Goal: Task Accomplishment & Management: Use online tool/utility

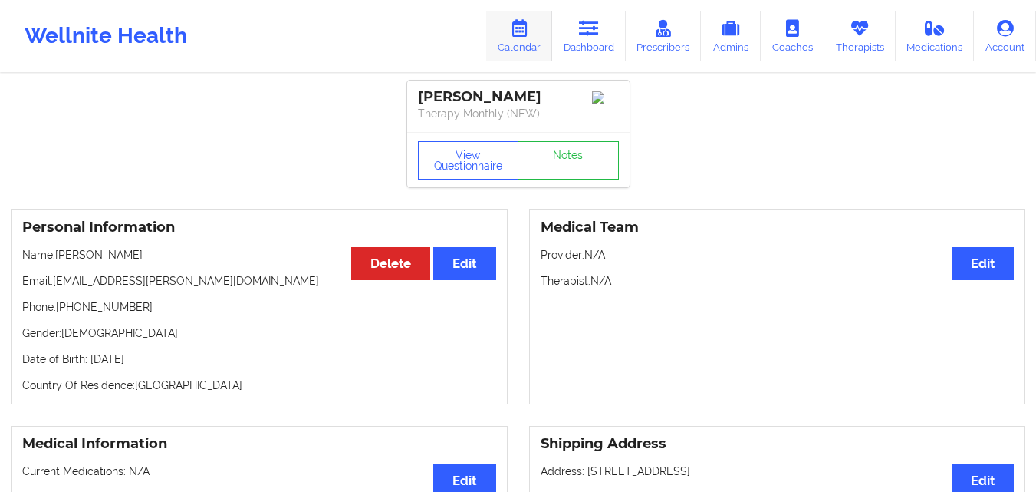
click at [529, 37] on link "Calendar" at bounding box center [519, 36] width 66 height 51
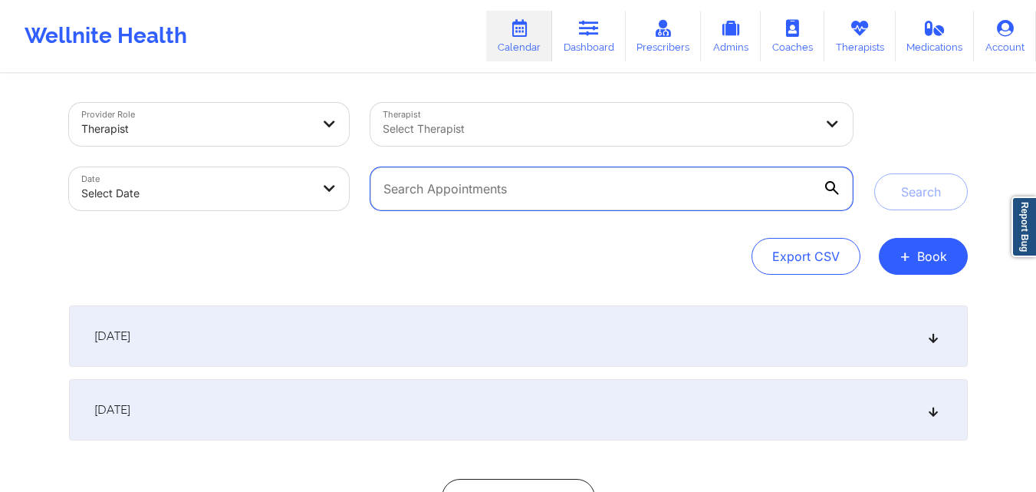
click at [465, 192] on input "text" at bounding box center [612, 188] width 482 height 43
paste input "swkloria@gmail.com"
click at [875, 173] on button "Search" at bounding box center [922, 191] width 94 height 37
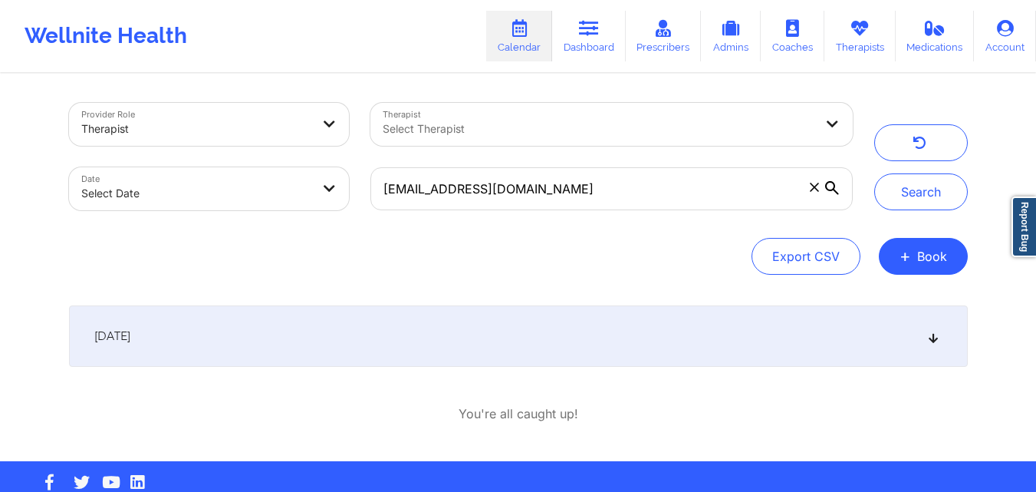
click at [235, 348] on div "September 22, 2025" at bounding box center [518, 335] width 899 height 61
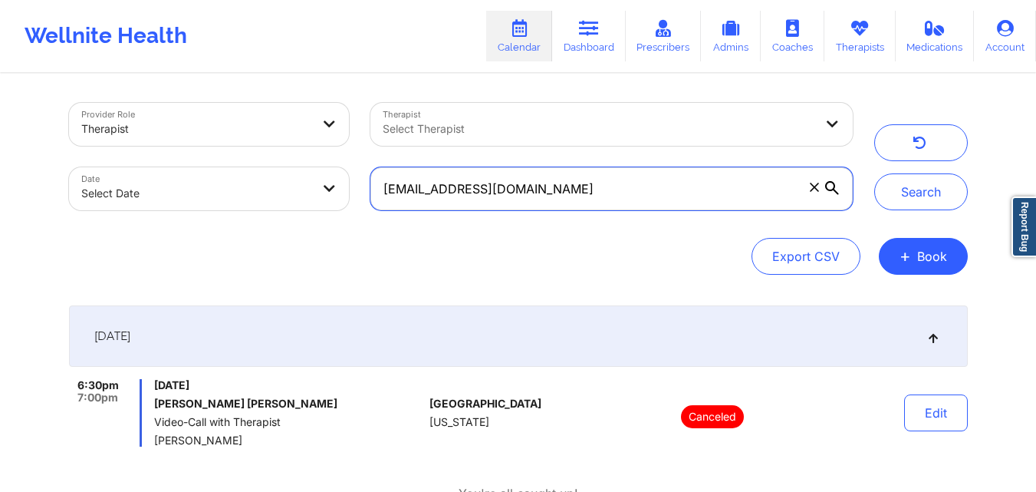
click at [596, 204] on input "swkloria@gmail.com" at bounding box center [612, 188] width 482 height 43
paste input "wlynn1399"
type input "[EMAIL_ADDRESS][DOMAIN_NAME]"
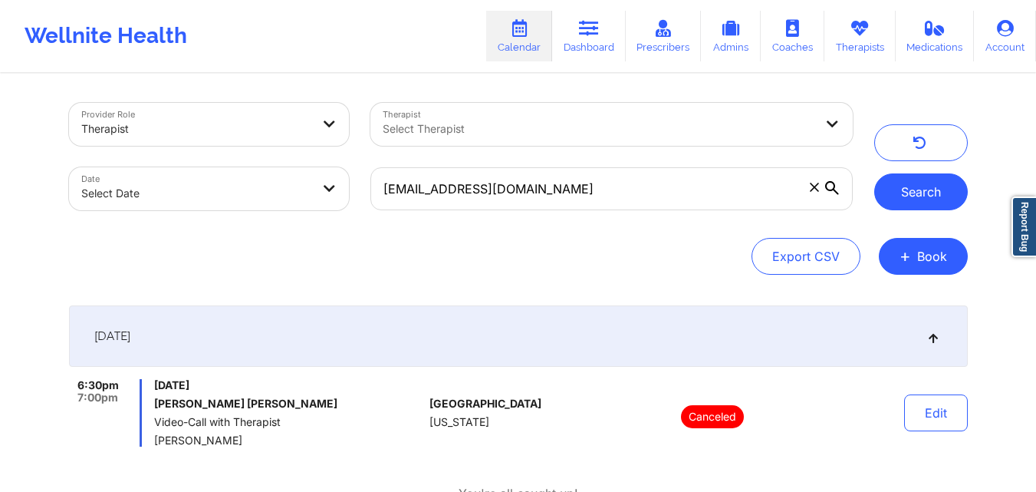
click at [888, 201] on button "Search" at bounding box center [922, 191] width 94 height 37
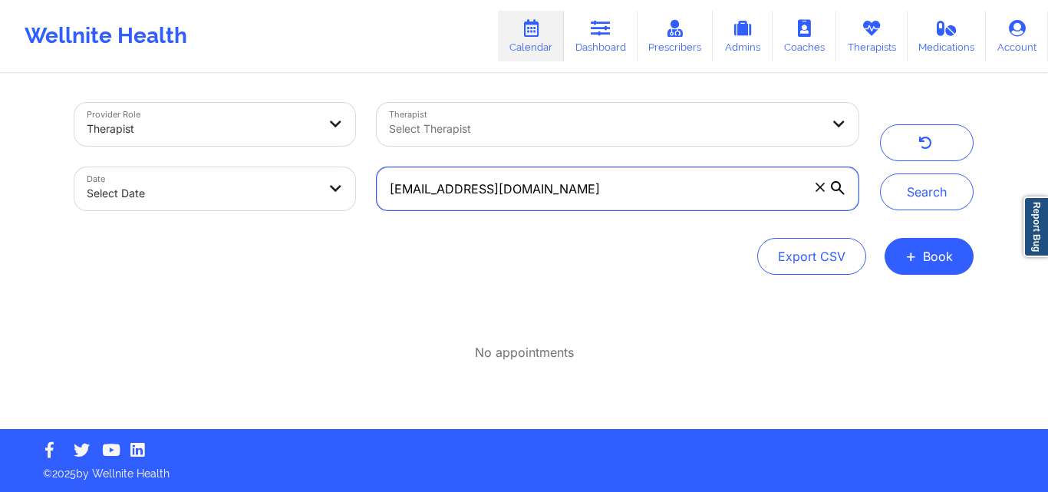
click at [584, 191] on input "[EMAIL_ADDRESS][DOMAIN_NAME]" at bounding box center [618, 188] width 482 height 43
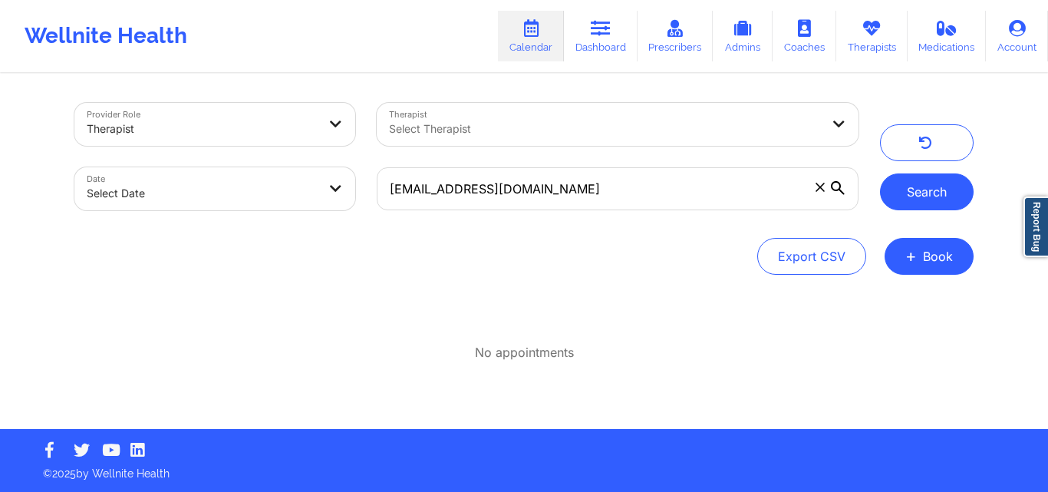
click at [924, 191] on button "Search" at bounding box center [927, 191] width 94 height 37
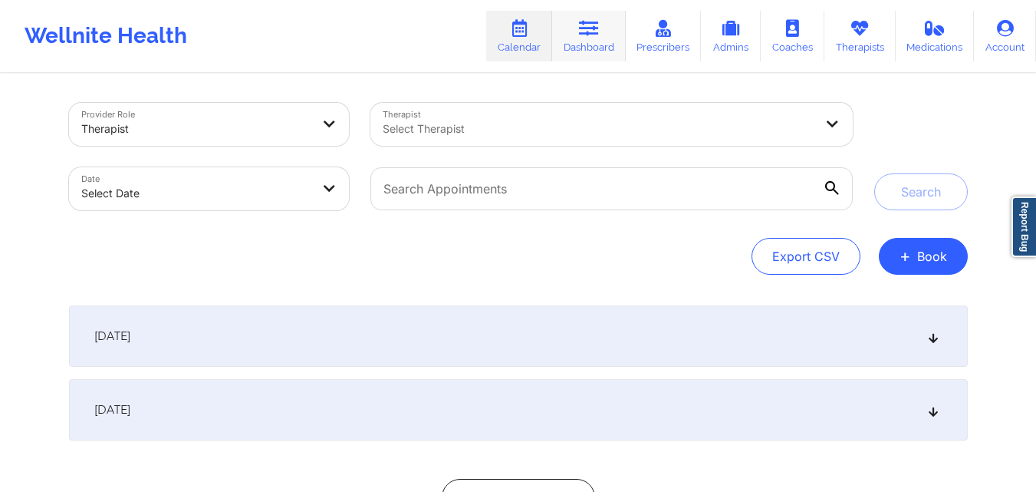
click at [614, 31] on link "Dashboard" at bounding box center [589, 36] width 74 height 51
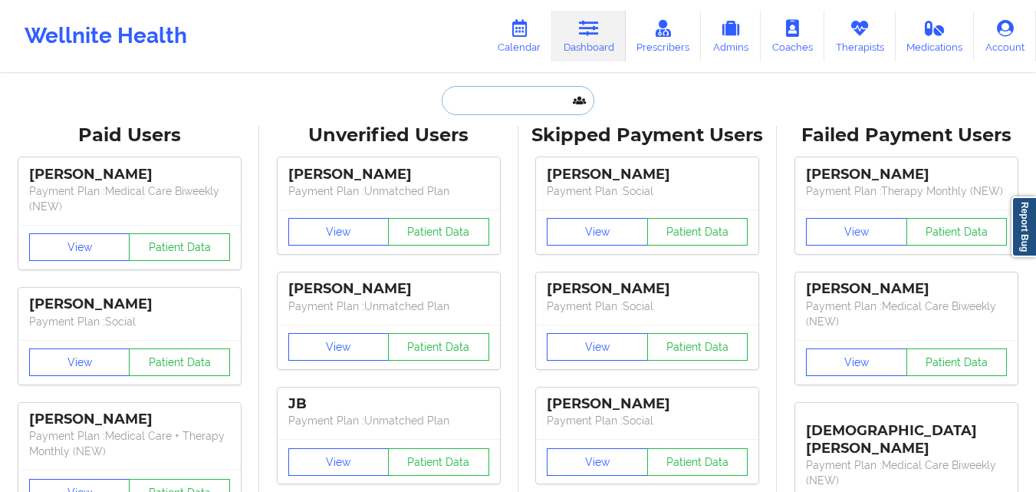
click at [489, 108] on input "text" at bounding box center [518, 100] width 152 height 29
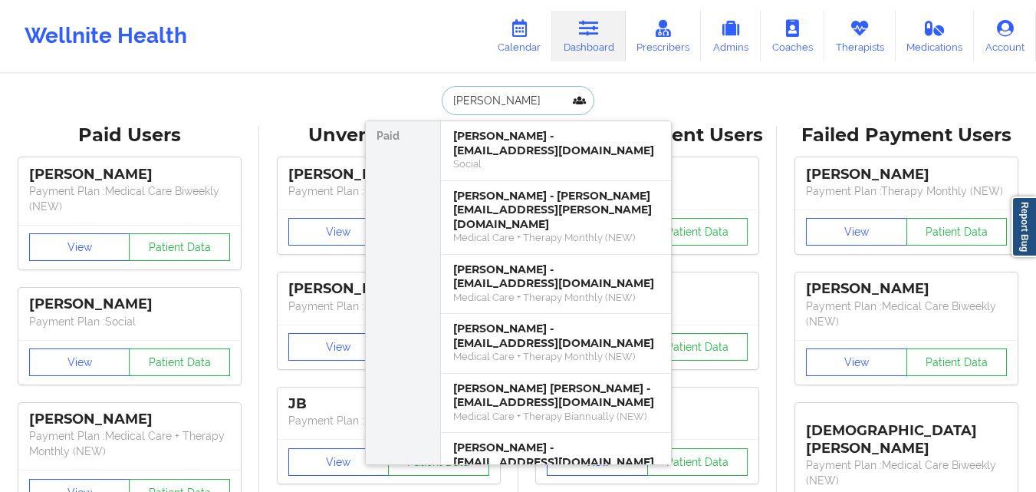
type input "John Rivas"
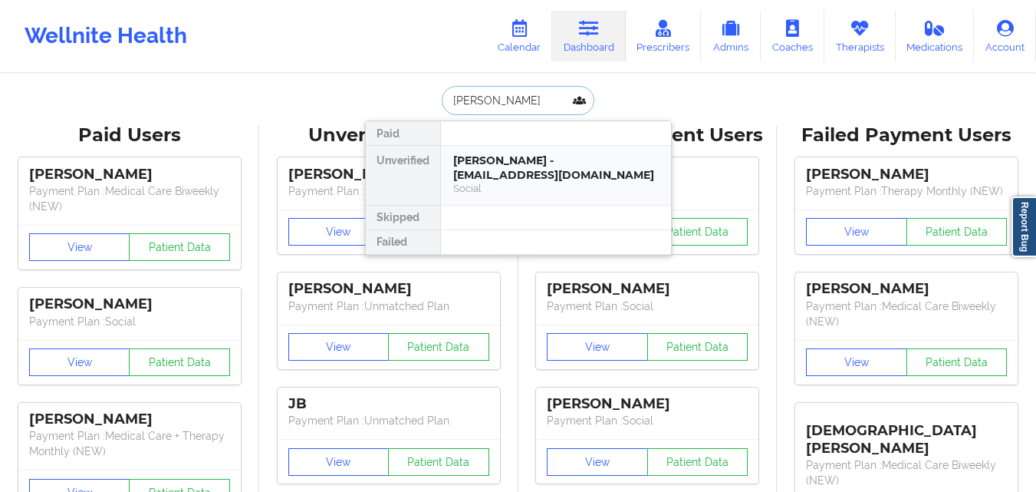
click at [525, 164] on div "John Rivas - johnrivas737@gmail.com" at bounding box center [556, 167] width 206 height 28
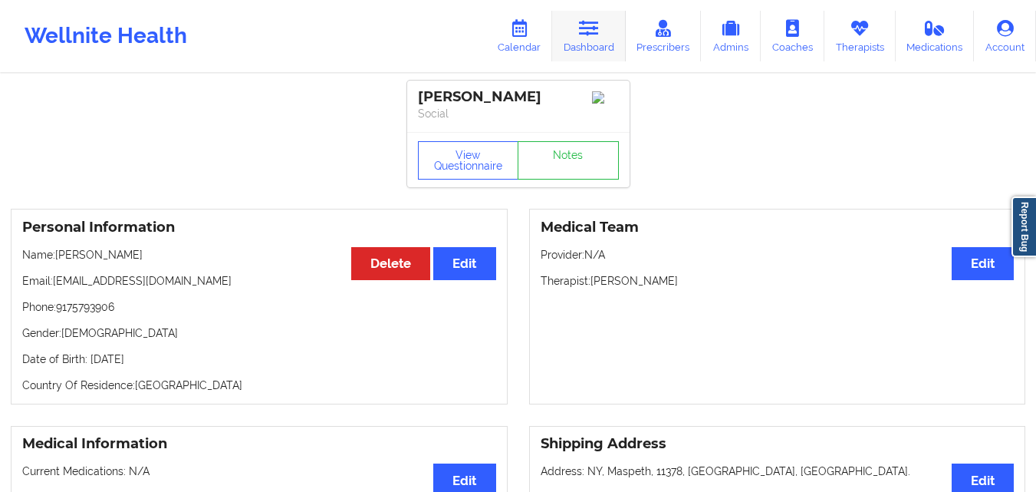
click at [595, 28] on icon at bounding box center [589, 28] width 20 height 17
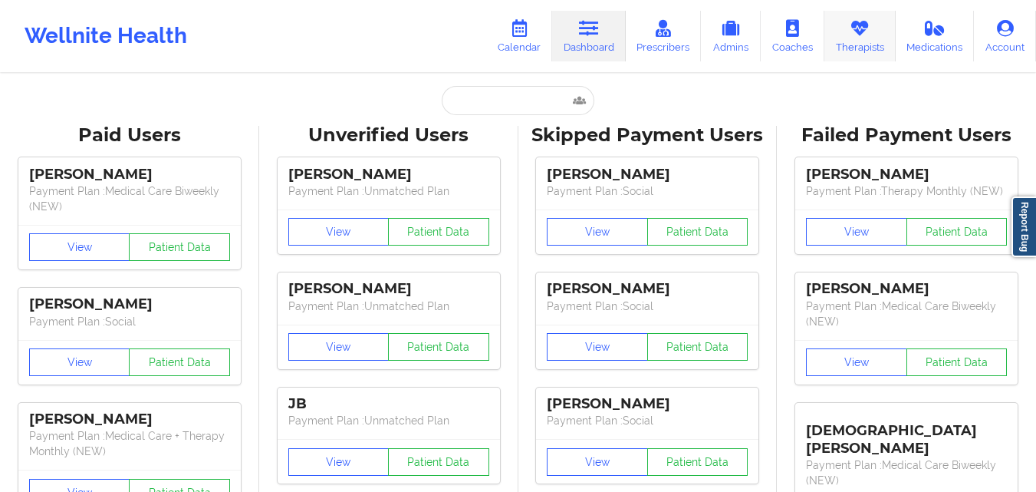
click at [885, 40] on link "Therapists" at bounding box center [860, 36] width 71 height 51
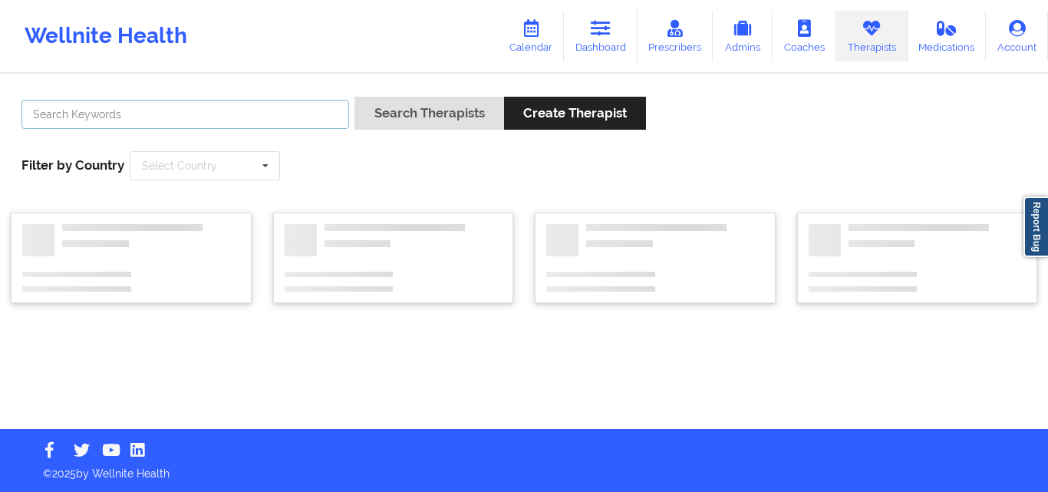
click at [192, 119] on input "text" at bounding box center [185, 114] width 328 height 29
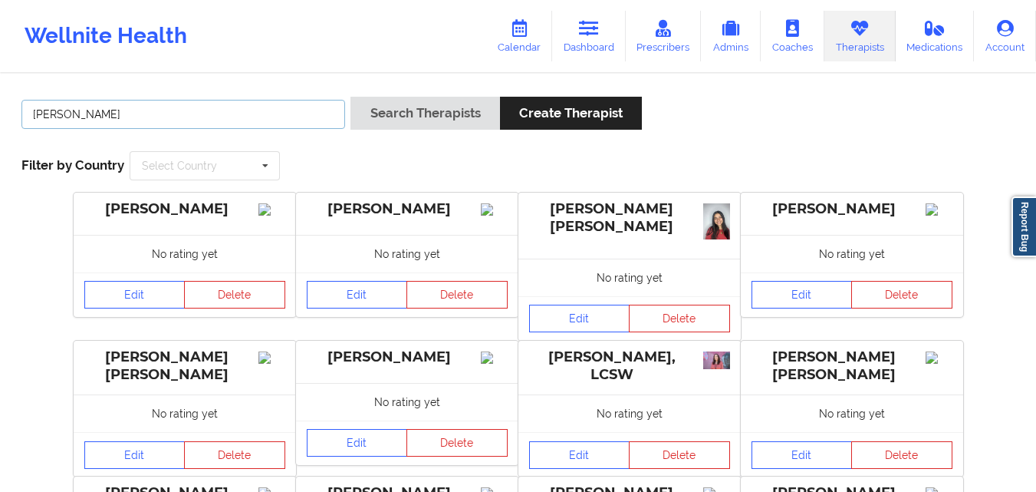
type input "[PERSON_NAME]"
click at [351, 97] on button "Search Therapists" at bounding box center [425, 113] width 149 height 33
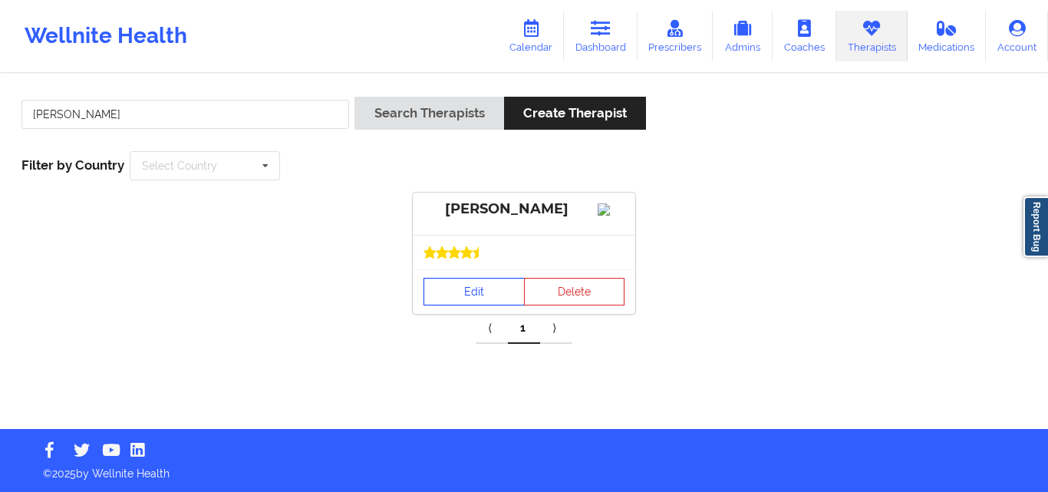
click at [470, 302] on link "Edit" at bounding box center [473, 292] width 101 height 28
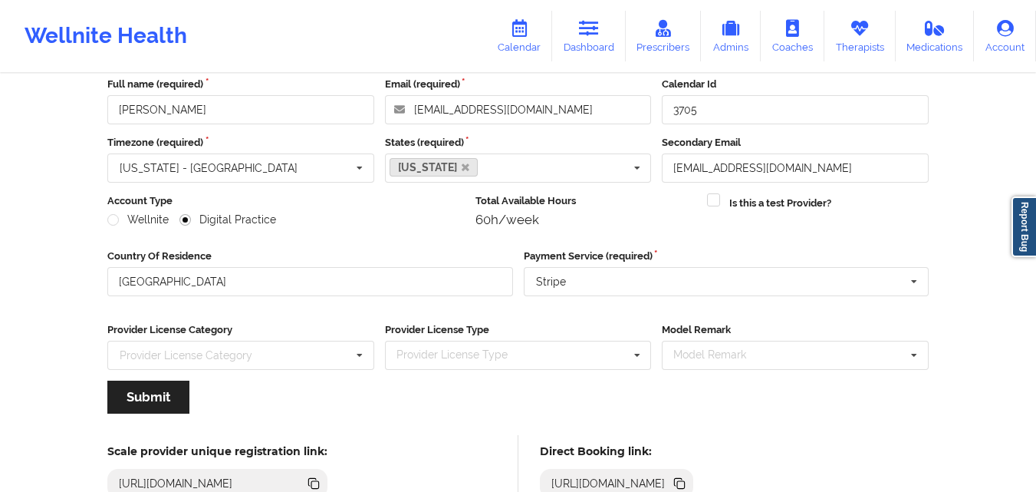
scroll to position [196, 0]
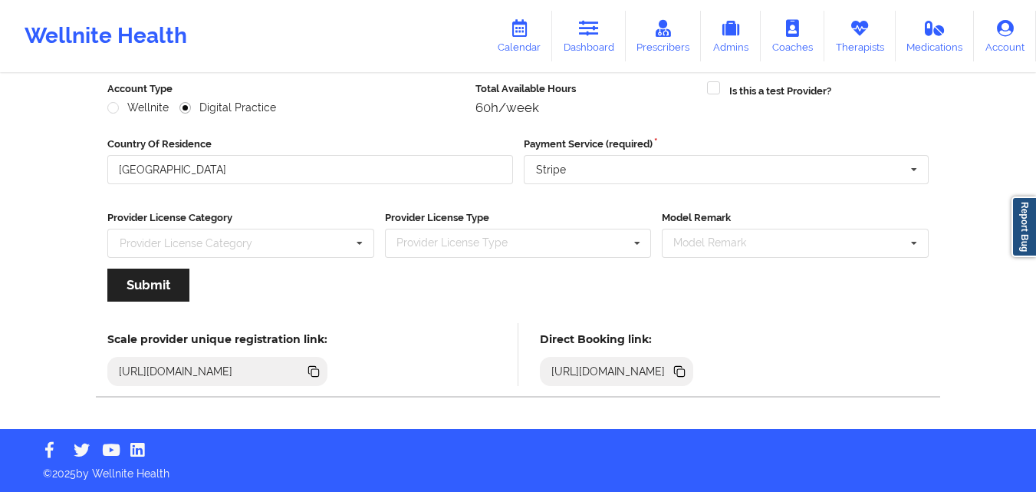
click at [694, 369] on div "https://www.wellnite.co/direct-booking/provider/634ebdea52c2c00016f13ae6" at bounding box center [617, 371] width 154 height 29
click at [685, 376] on icon at bounding box center [681, 373] width 8 height 8
click at [597, 44] on link "Dashboard" at bounding box center [589, 36] width 74 height 51
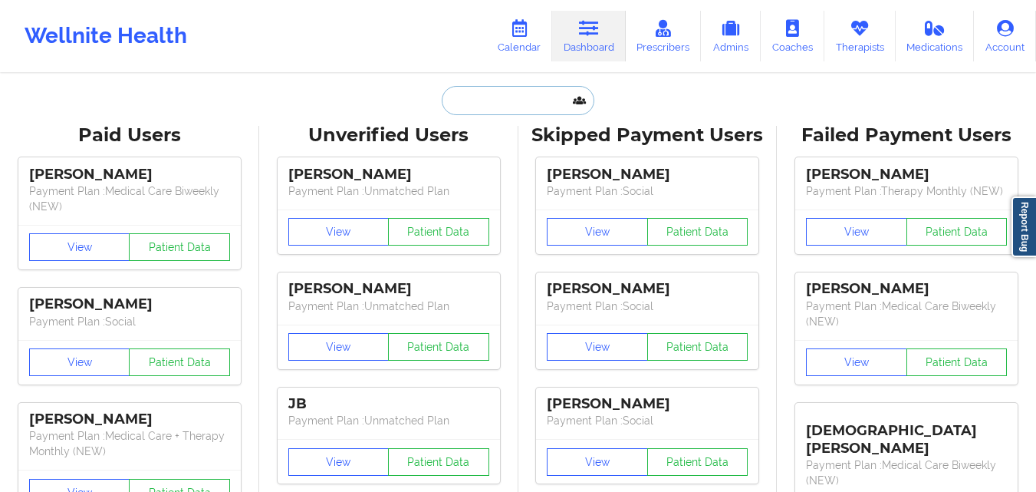
click at [492, 104] on input "text" at bounding box center [518, 100] width 152 height 29
paste input "Trevis Mayuex"
type input "Trevis Mayuex"
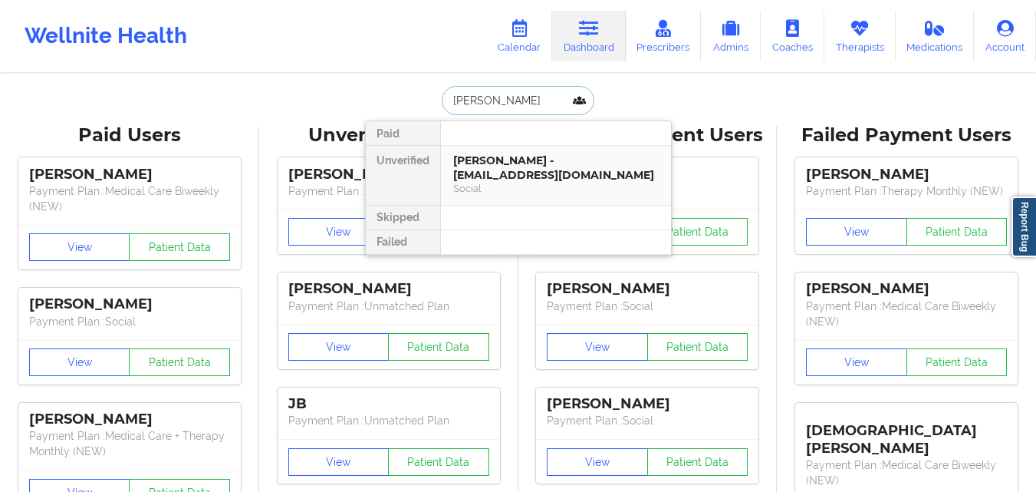
click at [591, 176] on div "Trevis Mayuex - wlynn1399@gmail.com" at bounding box center [556, 167] width 206 height 28
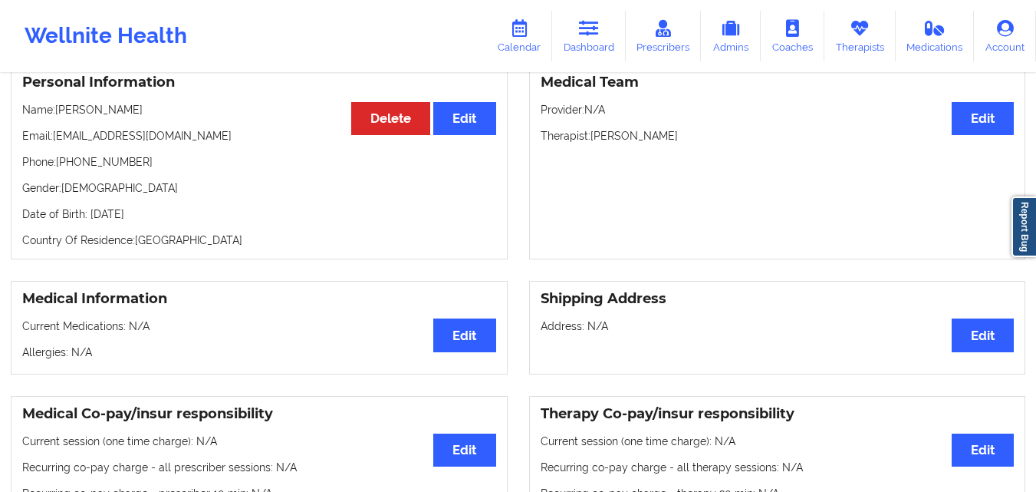
scroll to position [153, 0]
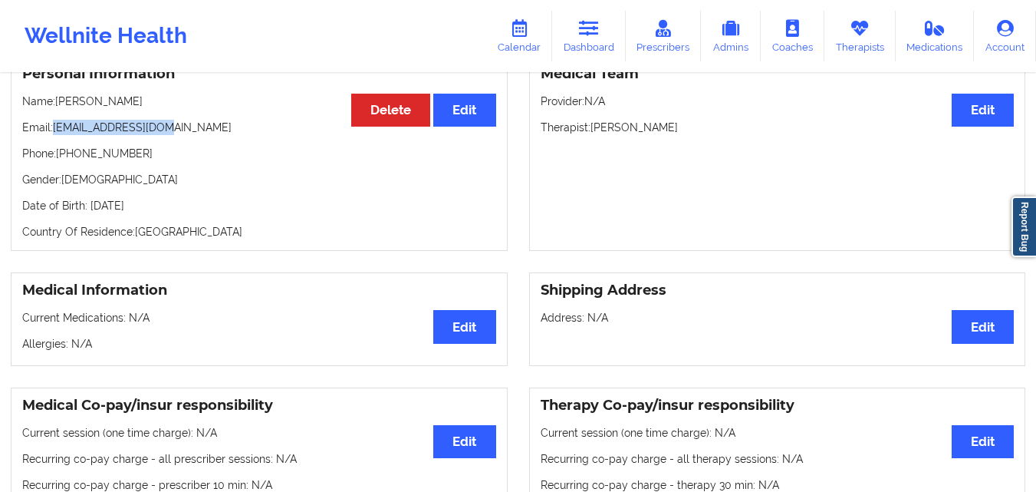
drag, startPoint x: 54, startPoint y: 132, endPoint x: 191, endPoint y: 133, distance: 136.6
click at [191, 133] on p "Email: wlynn1399@gmail.com" at bounding box center [259, 127] width 474 height 15
copy p "[EMAIL_ADDRESS][DOMAIN_NAME]"
click at [140, 135] on p "Email: wlynn1399@gmail.com" at bounding box center [259, 127] width 474 height 15
click at [156, 174] on div "Personal Information Edit Delete Name: Trevis Mayuex Email: wlynn1399@gmail.com…" at bounding box center [259, 153] width 497 height 196
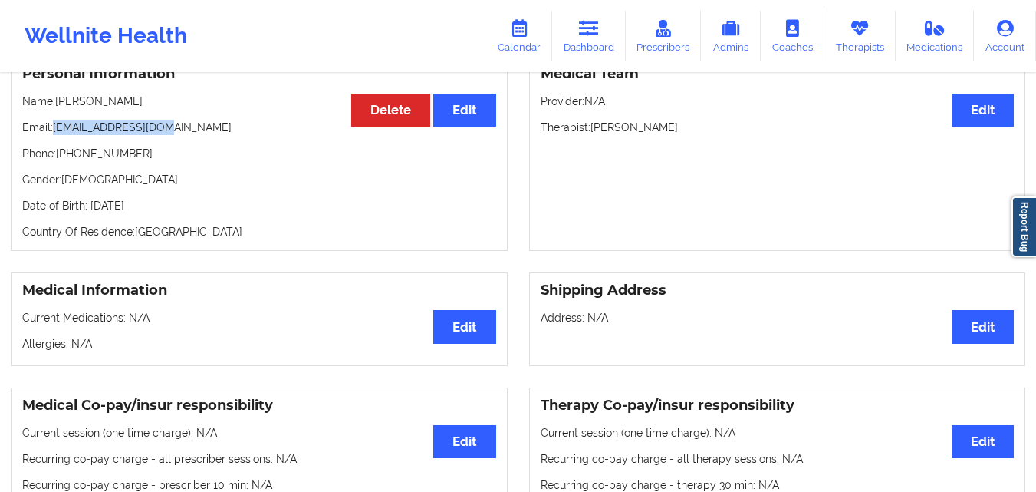
drag, startPoint x: 94, startPoint y: 136, endPoint x: 192, endPoint y: 132, distance: 97.5
click at [192, 132] on p "Email: wlynn1399@gmail.com" at bounding box center [259, 127] width 474 height 15
copy p "[EMAIL_ADDRESS][DOMAIN_NAME]"
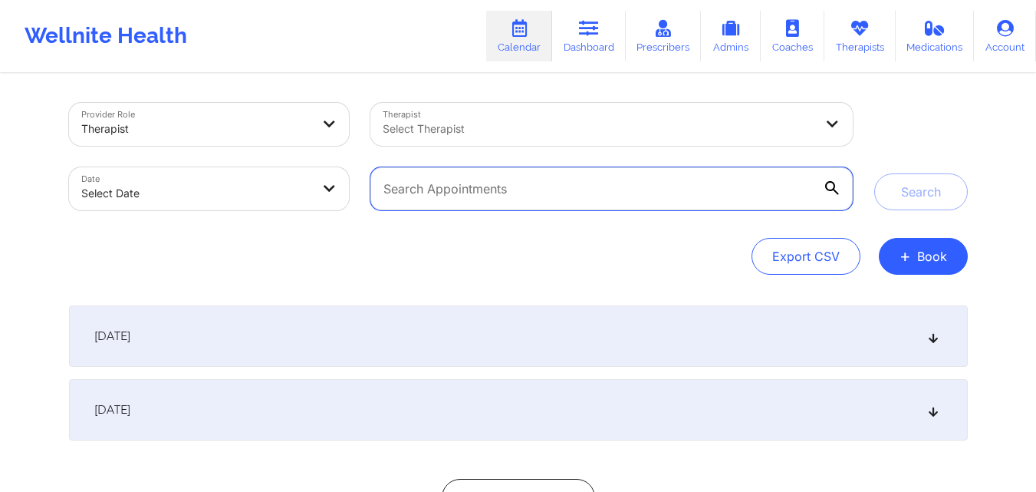
click at [552, 183] on input "text" at bounding box center [612, 188] width 482 height 43
paste input "[EMAIL_ADDRESS][DOMAIN_NAME]"
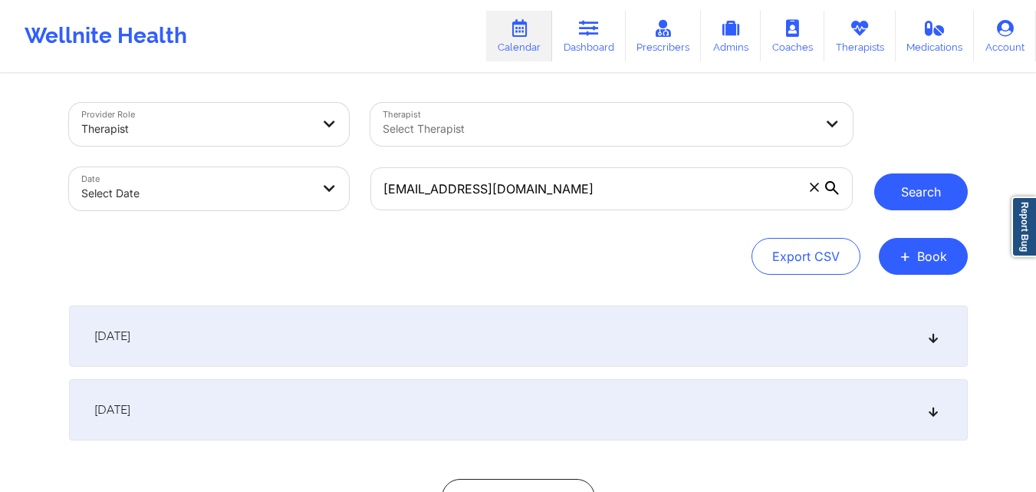
click at [909, 200] on button "Search" at bounding box center [922, 191] width 94 height 37
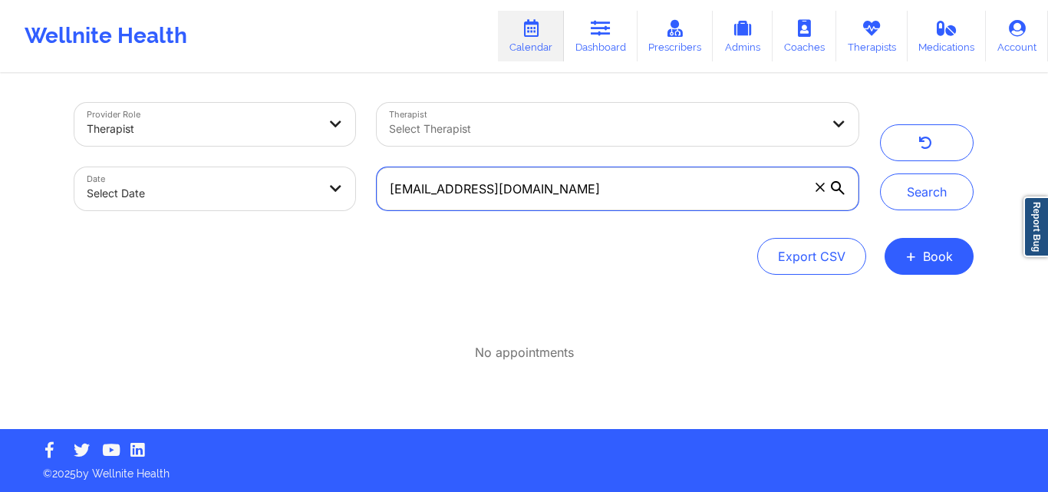
click at [614, 187] on input "[EMAIL_ADDRESS][DOMAIN_NAME]" at bounding box center [618, 188] width 482 height 43
click at [615, 187] on input "[EMAIL_ADDRESS][DOMAIN_NAME]" at bounding box center [618, 188] width 482 height 43
paste input "[PERSON_NAME].sung1"
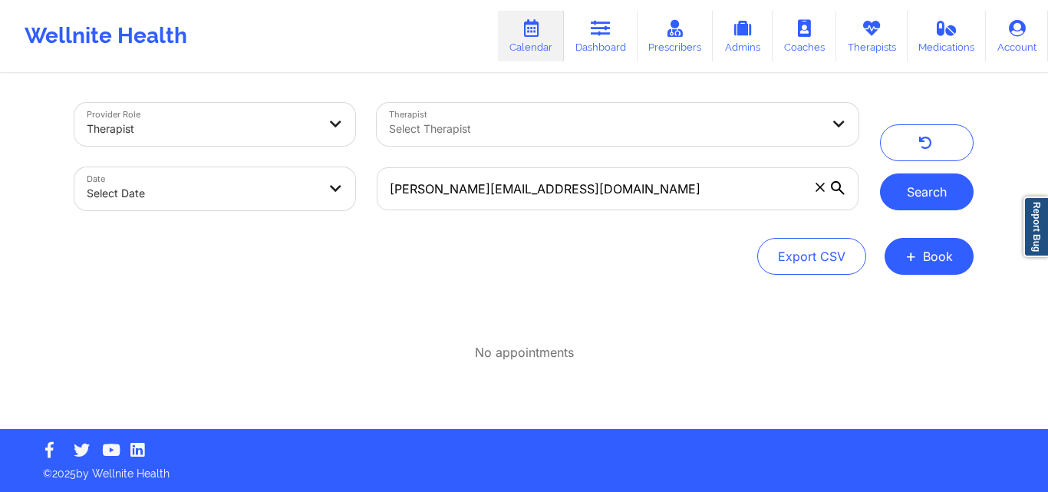
click at [934, 201] on button "Search" at bounding box center [927, 191] width 94 height 37
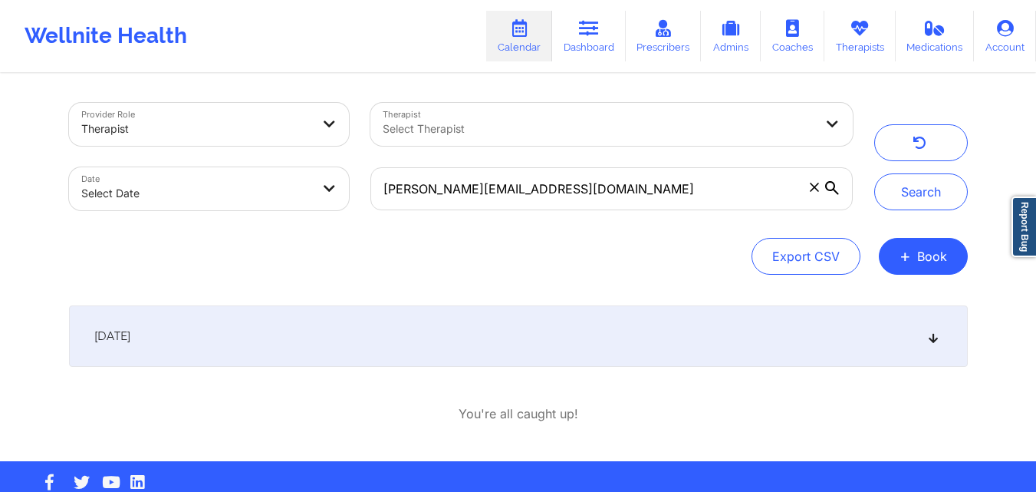
click at [444, 333] on div "[DATE]" at bounding box center [518, 335] width 899 height 61
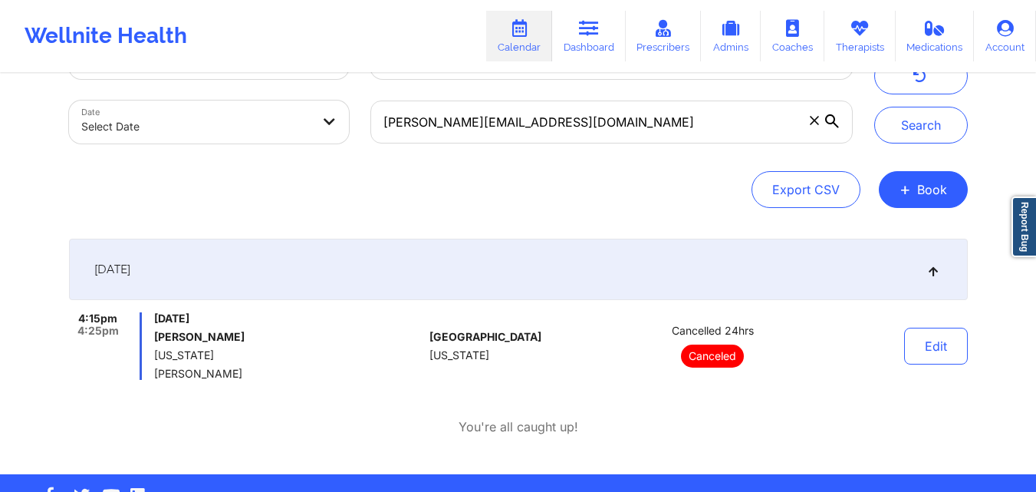
scroll to position [111, 0]
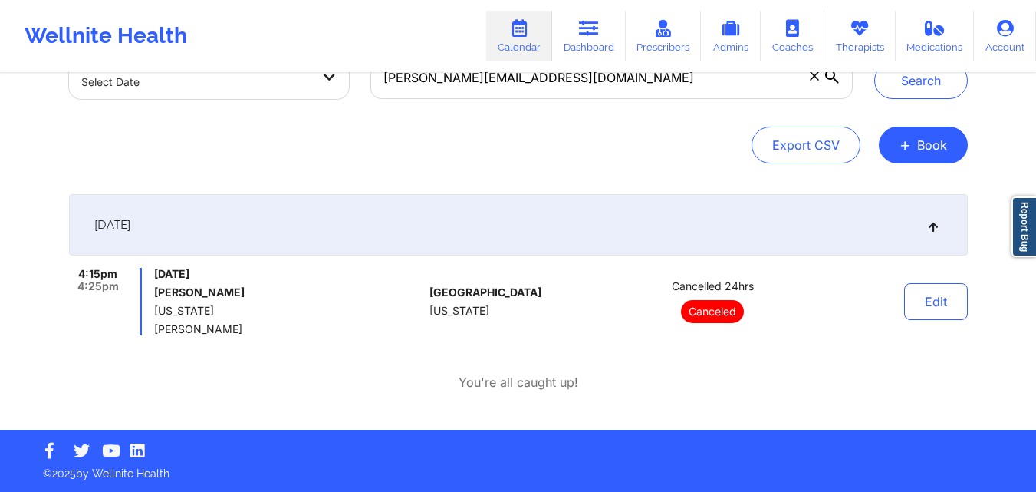
click at [557, 228] on div "[DATE]" at bounding box center [518, 224] width 899 height 61
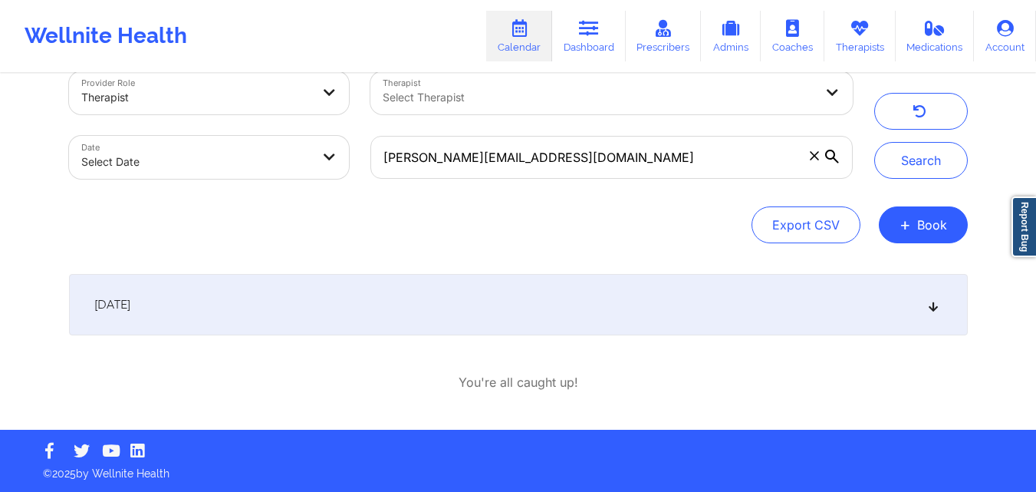
click at [540, 280] on div "[DATE]" at bounding box center [518, 304] width 899 height 61
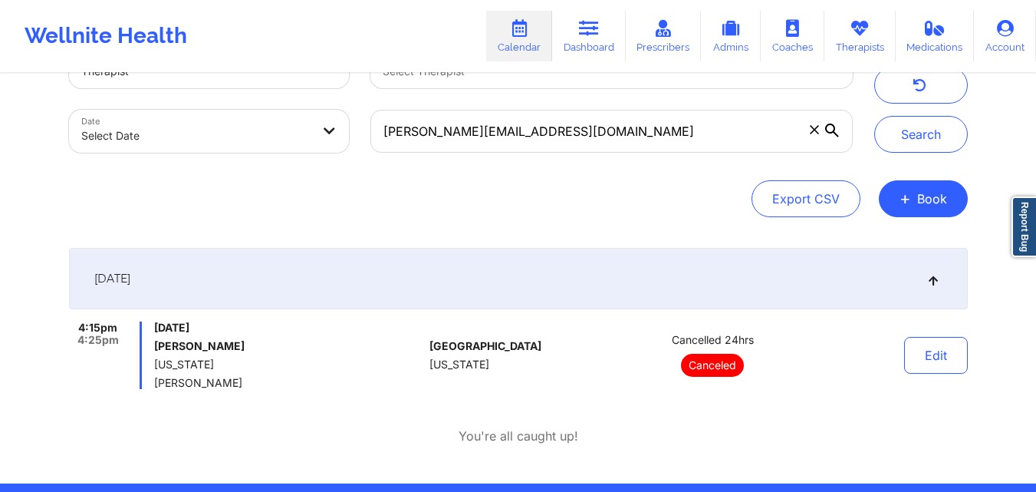
scroll to position [35, 0]
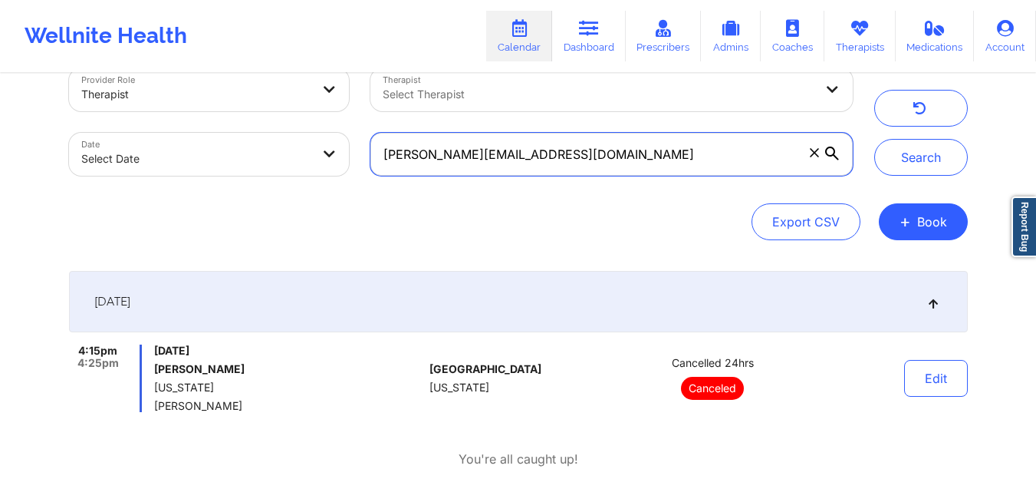
click at [583, 157] on input "[PERSON_NAME][EMAIL_ADDRESS][DOMAIN_NAME]" at bounding box center [612, 154] width 482 height 43
click at [601, 166] on input "[PERSON_NAME][EMAIL_ADDRESS][DOMAIN_NAME]" at bounding box center [612, 154] width 482 height 43
click at [601, 165] on input "[PERSON_NAME][EMAIL_ADDRESS][DOMAIN_NAME]" at bounding box center [612, 154] width 482 height 43
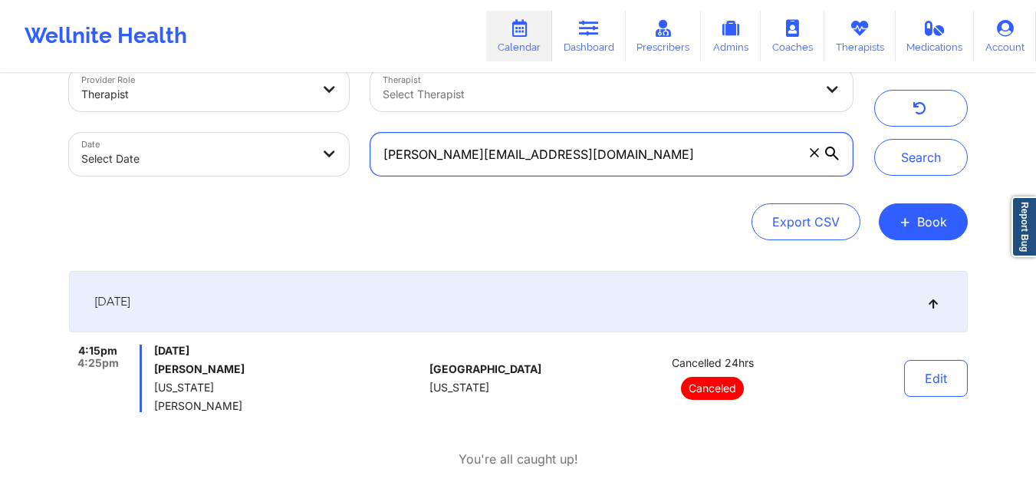
click at [601, 163] on input "[PERSON_NAME][EMAIL_ADDRESS][DOMAIN_NAME]" at bounding box center [612, 154] width 482 height 43
click at [601, 162] on input "[PERSON_NAME][EMAIL_ADDRESS][DOMAIN_NAME]" at bounding box center [612, 154] width 482 height 43
click at [603, 140] on input "[PERSON_NAME][EMAIL_ADDRESS][DOMAIN_NAME]" at bounding box center [612, 154] width 482 height 43
click at [596, 162] on input "[PERSON_NAME][EMAIL_ADDRESS][DOMAIN_NAME]" at bounding box center [612, 154] width 482 height 43
click at [594, 160] on input "[PERSON_NAME][EMAIL_ADDRESS][DOMAIN_NAME]" at bounding box center [612, 154] width 482 height 43
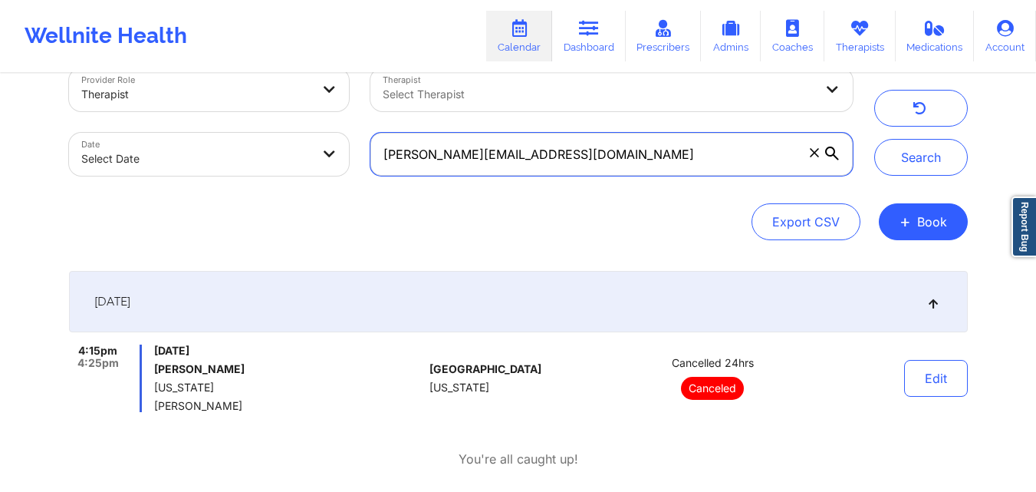
click at [594, 160] on input "[PERSON_NAME][EMAIL_ADDRESS][DOMAIN_NAME]" at bounding box center [612, 154] width 482 height 43
click at [592, 159] on input "[PERSON_NAME][EMAIL_ADDRESS][DOMAIN_NAME]" at bounding box center [612, 154] width 482 height 43
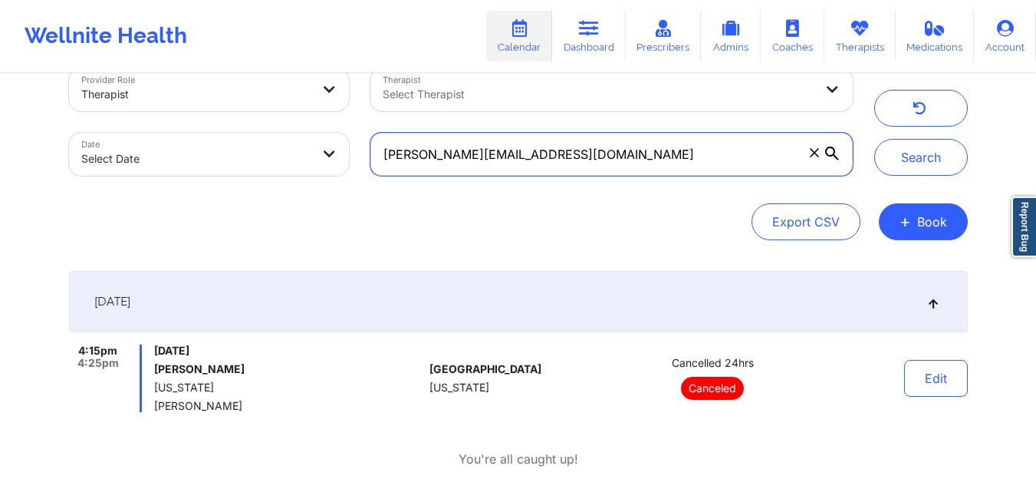
paste input "daja.[PERSON_NAME]"
type input "[EMAIL_ADDRESS][PERSON_NAME][DOMAIN_NAME]"
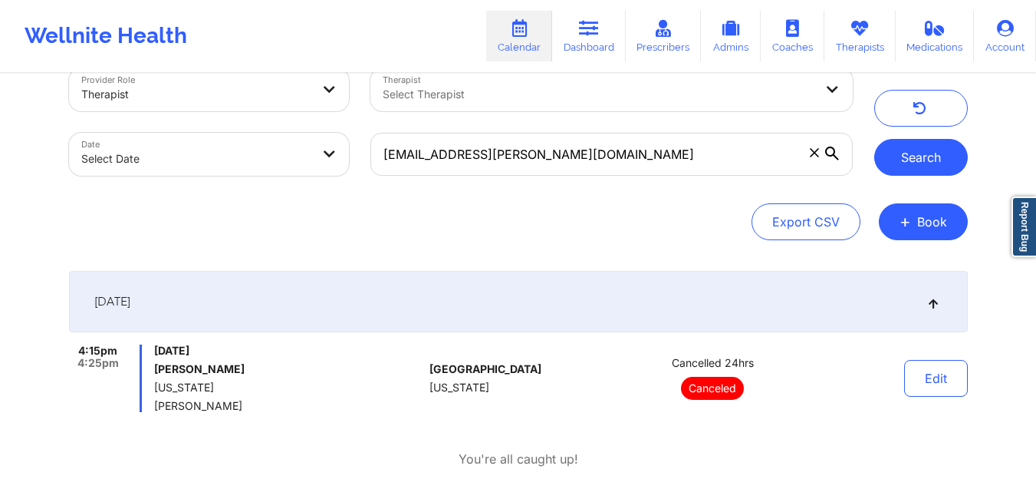
click at [910, 169] on button "Search" at bounding box center [922, 157] width 94 height 37
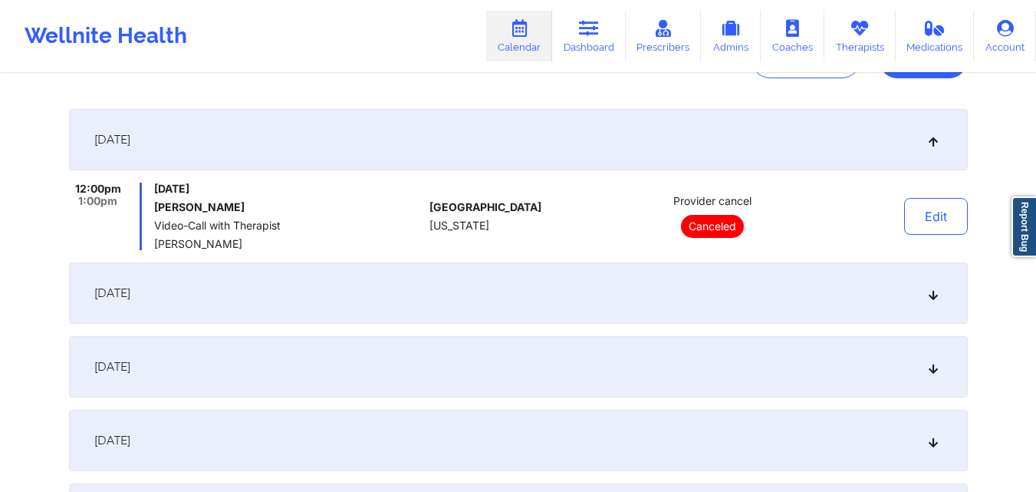
scroll to position [188, 0]
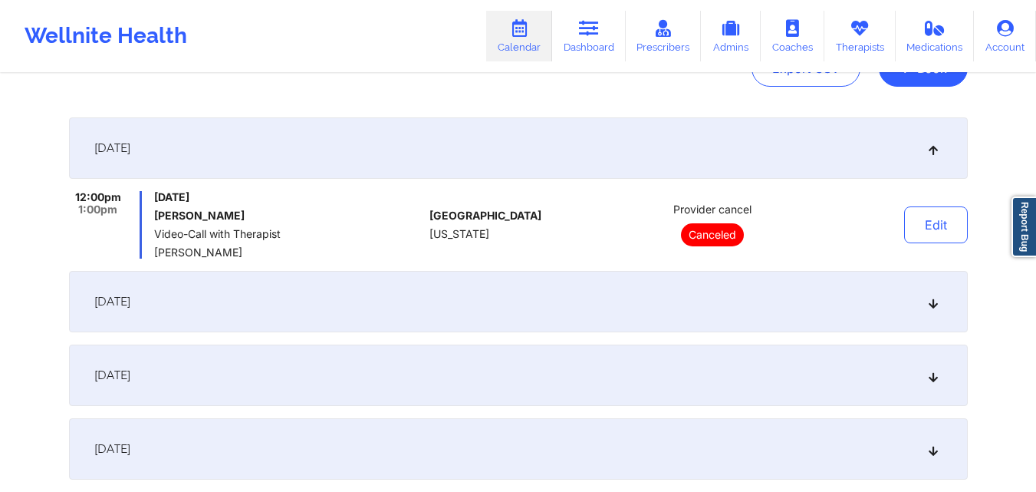
click at [551, 151] on div "[DATE]" at bounding box center [518, 147] width 899 height 61
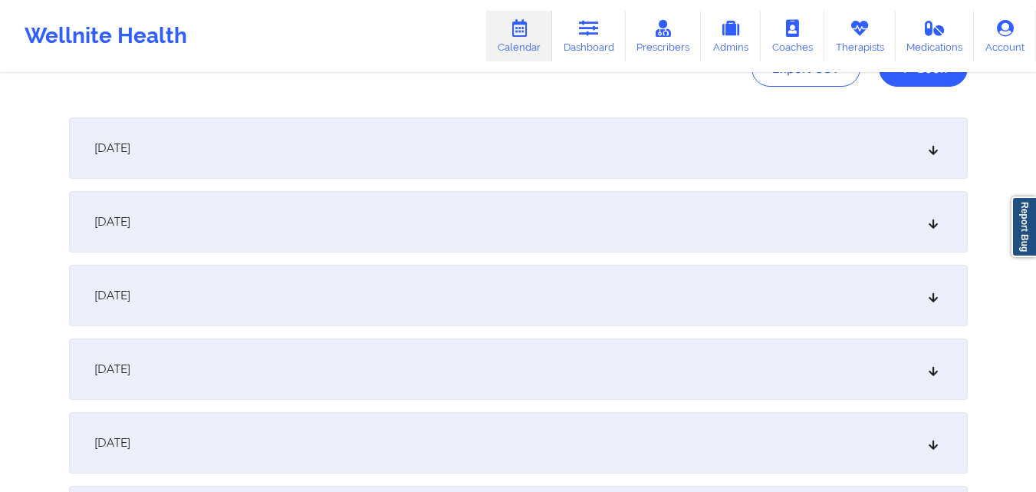
click at [551, 144] on div "[DATE]" at bounding box center [518, 147] width 899 height 61
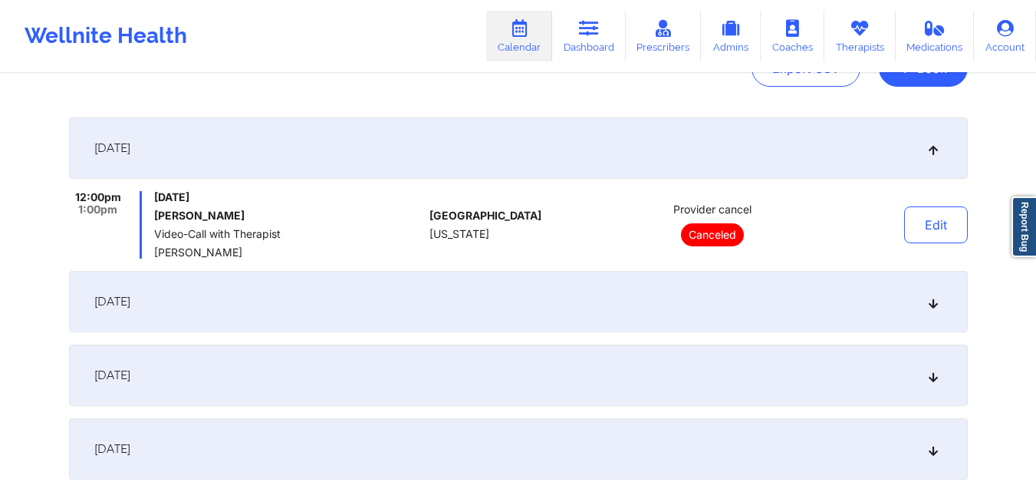
click at [544, 300] on div "[DATE]" at bounding box center [518, 301] width 899 height 61
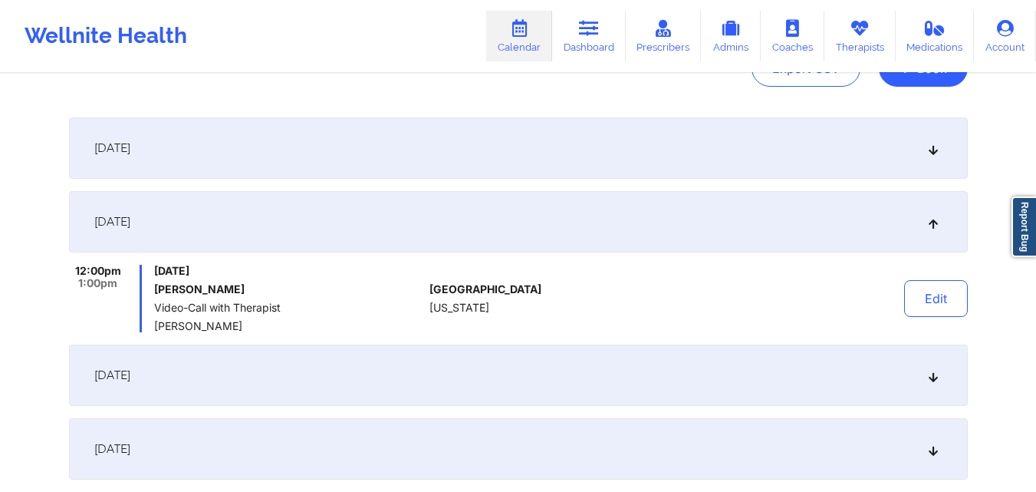
click at [555, 216] on div "[DATE]" at bounding box center [518, 221] width 899 height 61
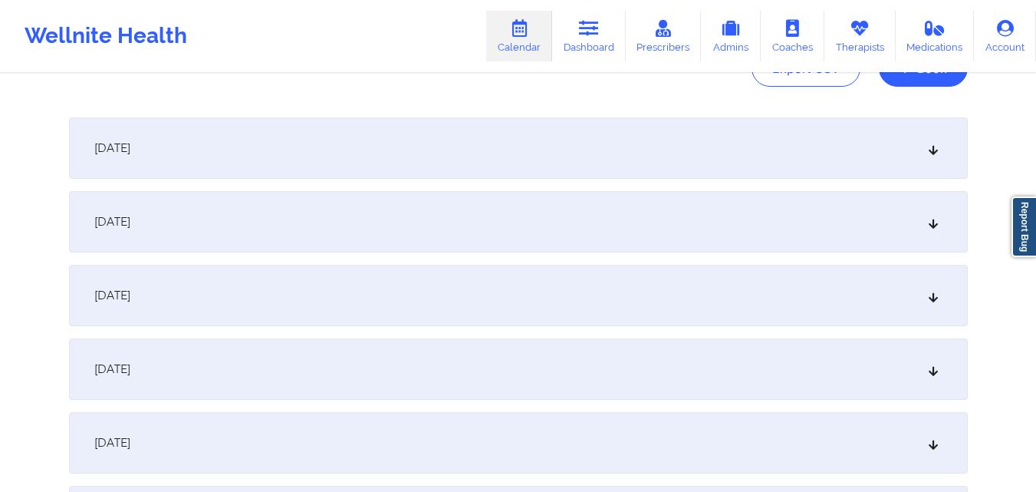
click at [558, 146] on div "[DATE]" at bounding box center [518, 147] width 899 height 61
